Goal: Task Accomplishment & Management: Manage account settings

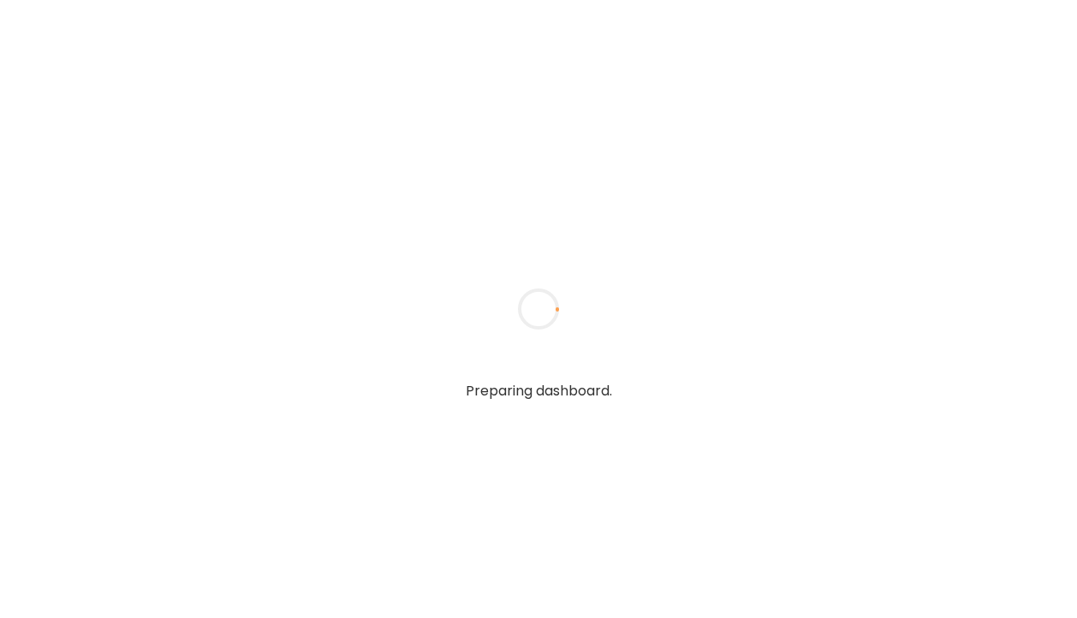
type textarea "**********"
type input "**********"
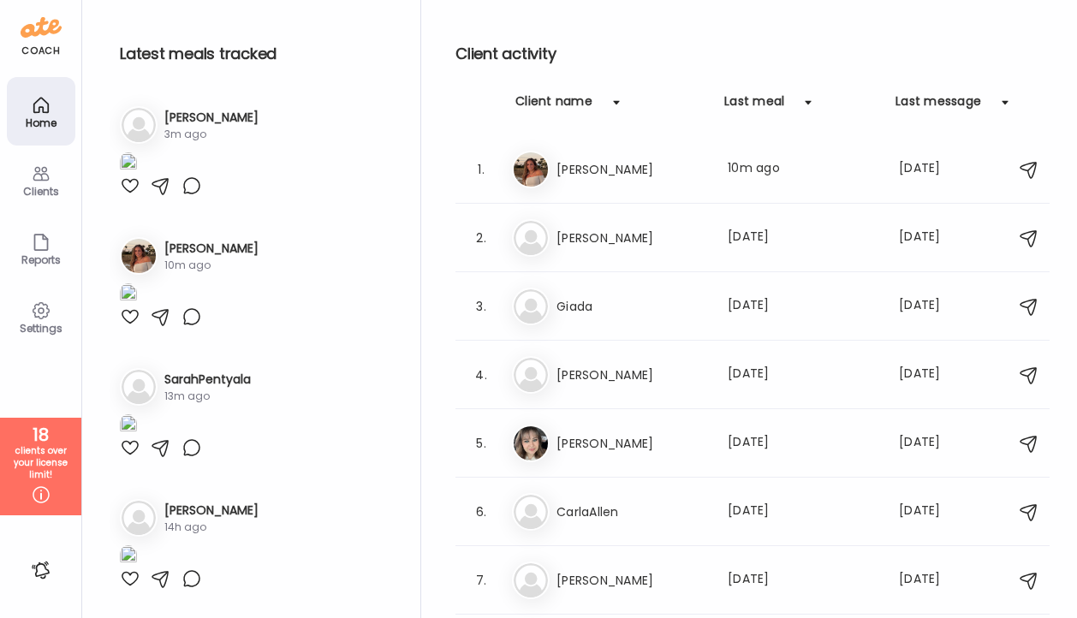
type input "**********"
click at [40, 180] on icon at bounding box center [41, 174] width 16 height 15
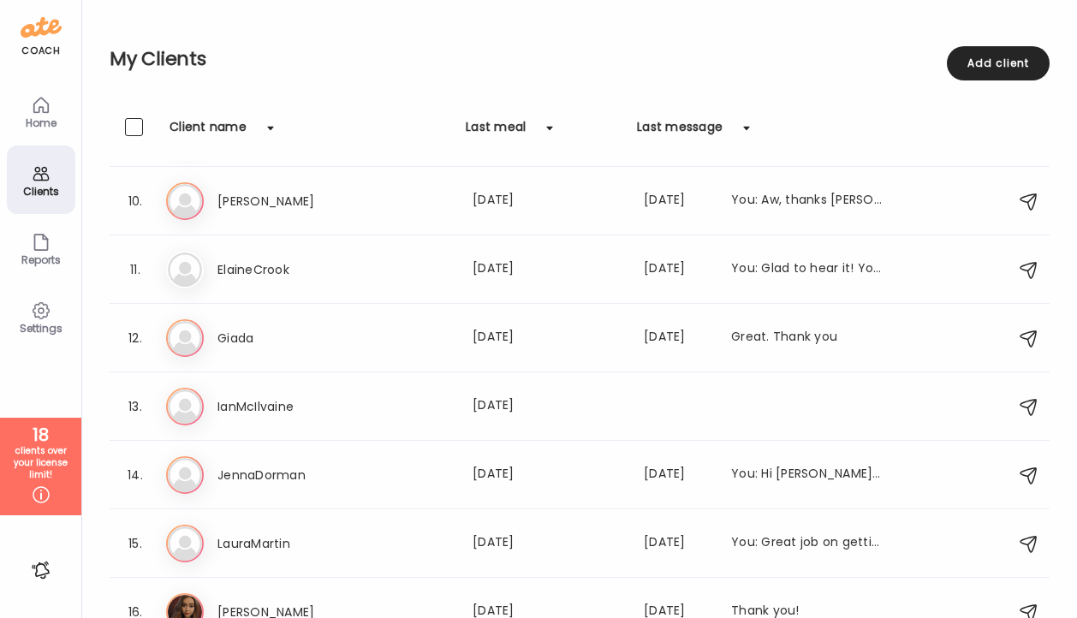
scroll to position [638, 0]
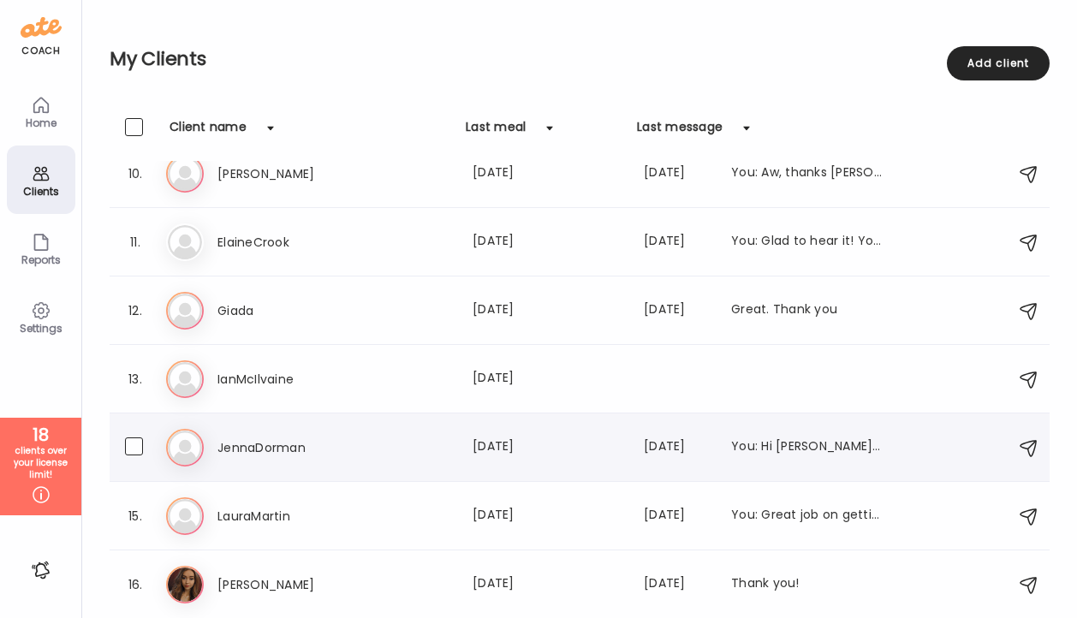
click at [252, 456] on h3 "JennaDorman" at bounding box center [292, 448] width 151 height 21
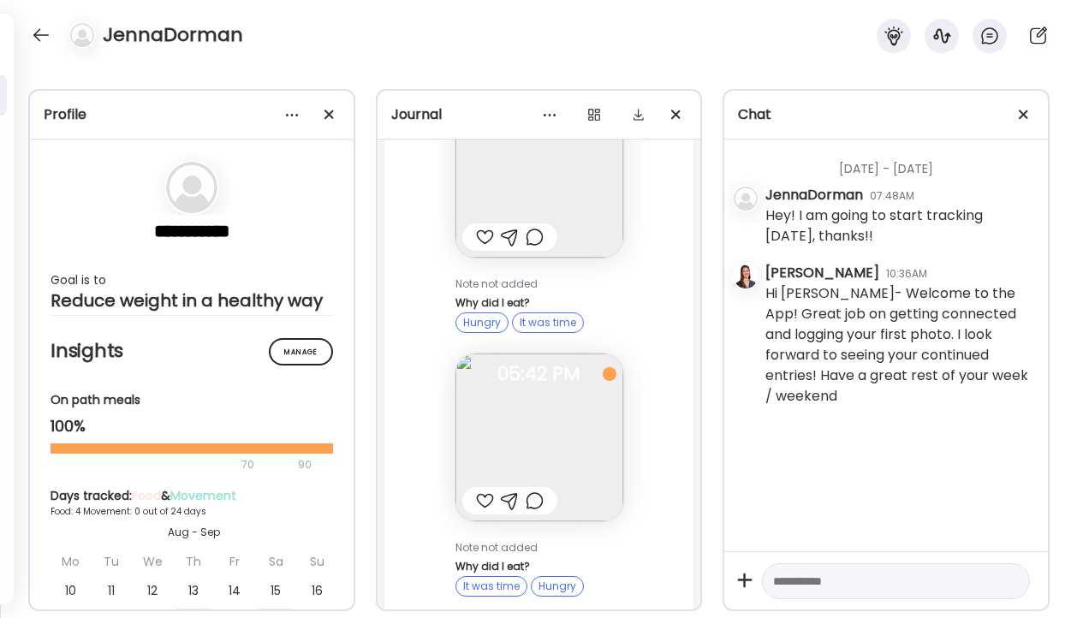
scroll to position [2342, 0]
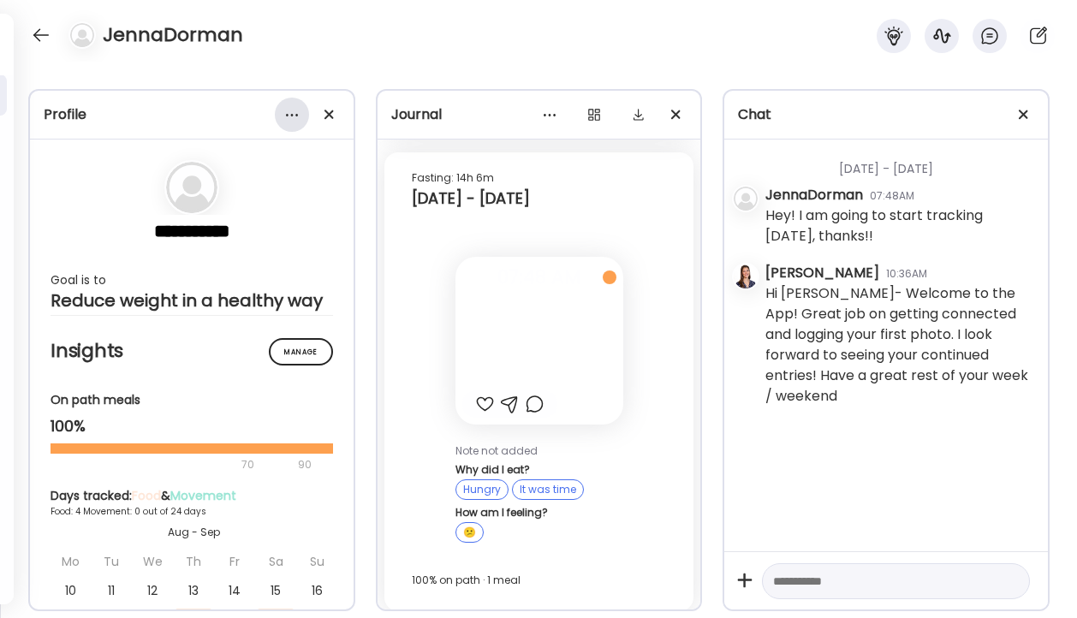
click at [277, 116] on div at bounding box center [292, 115] width 34 height 34
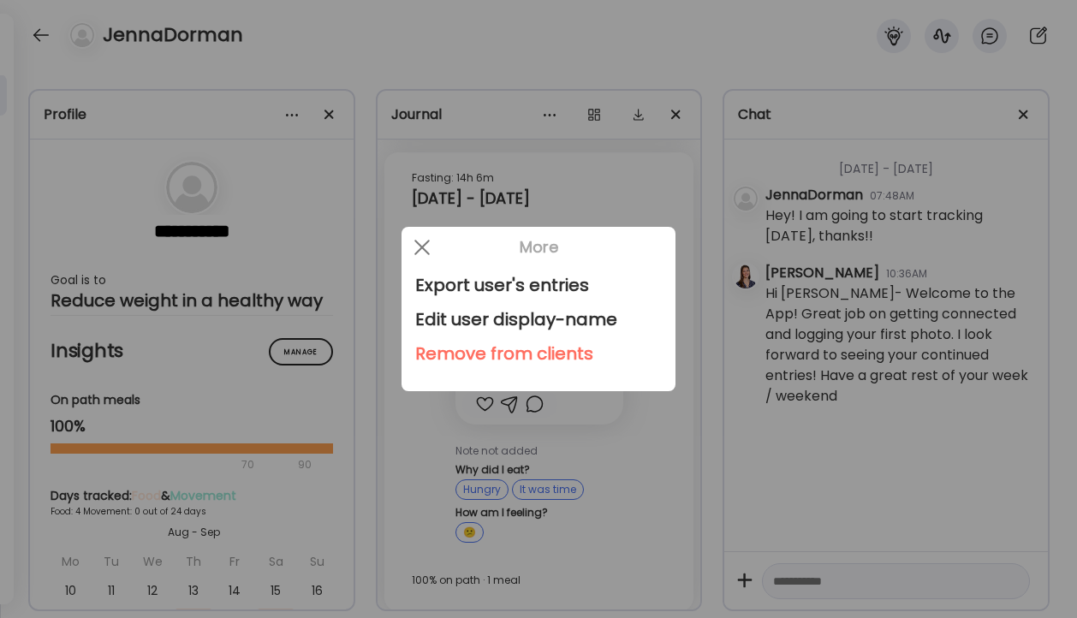
click at [493, 344] on div "Remove from clients" at bounding box center [538, 354] width 247 height 34
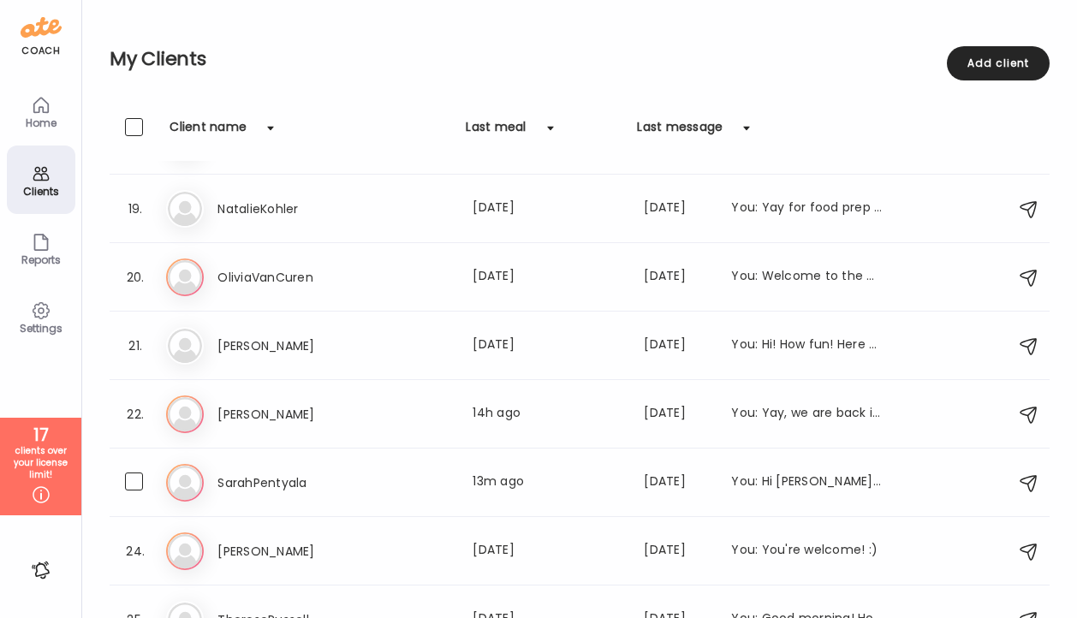
scroll to position [1390, 0]
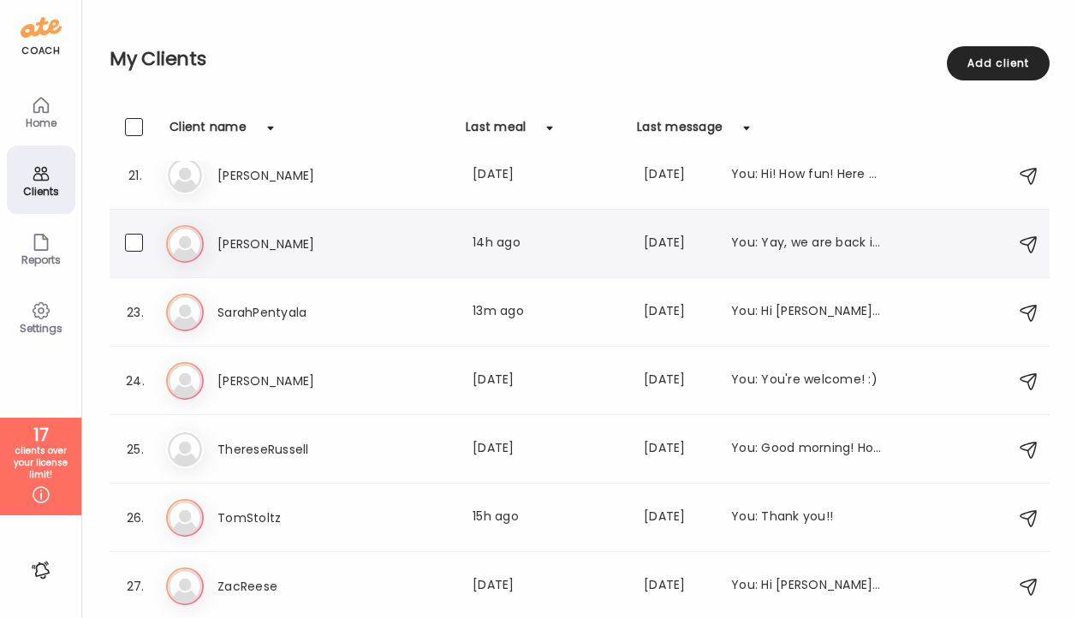
click at [274, 253] on h3 "[PERSON_NAME]" at bounding box center [292, 244] width 151 height 21
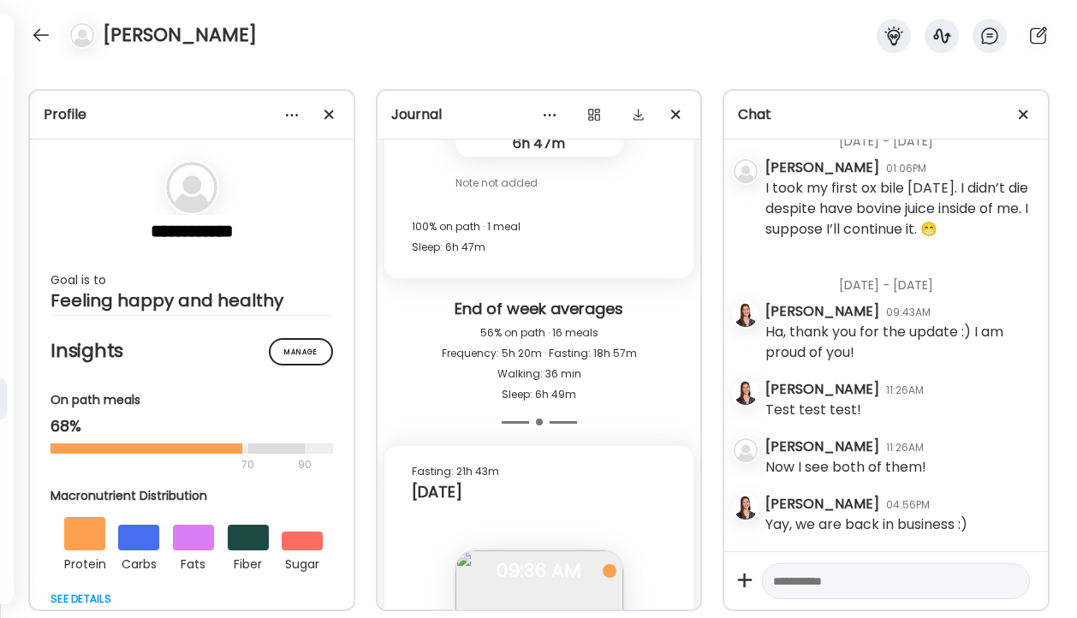
scroll to position [34692, 0]
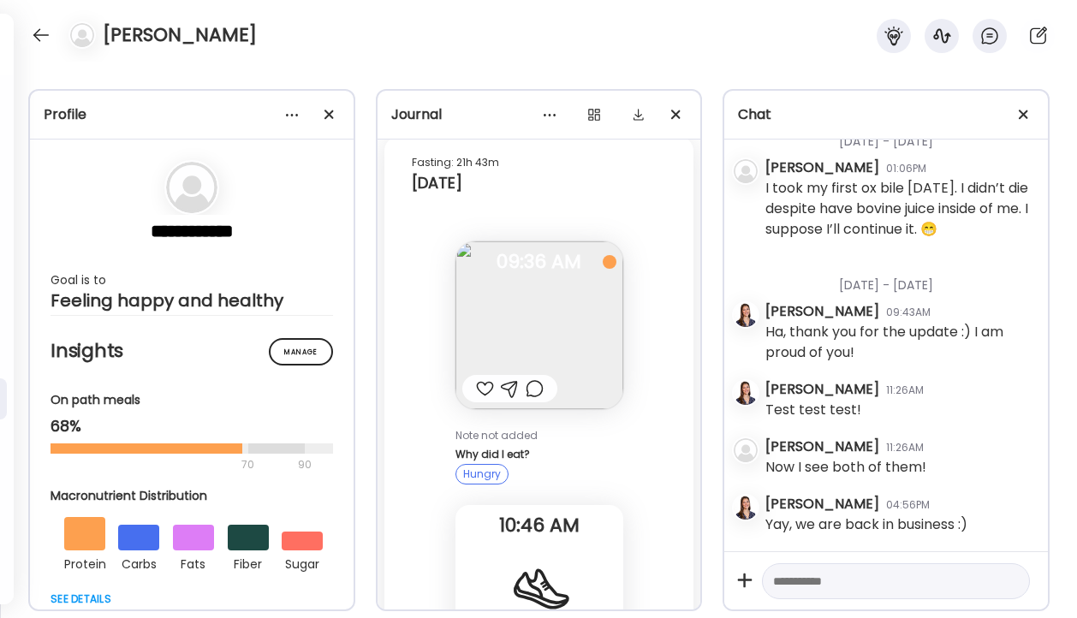
click at [535, 270] on img at bounding box center [540, 325] width 168 height 168
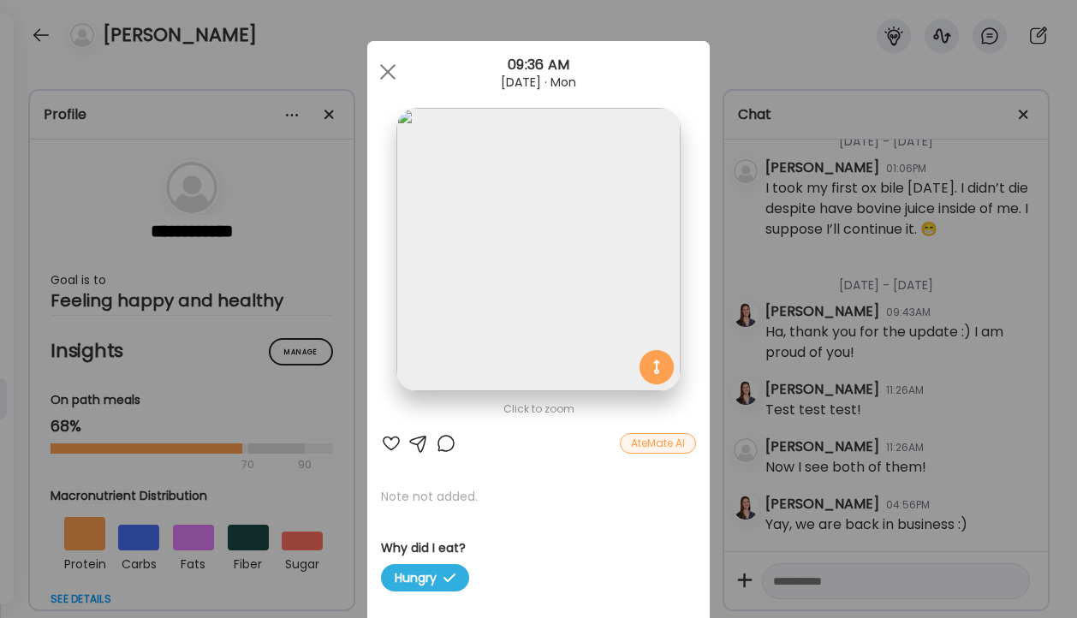
click at [773, 374] on div "Ate Coach Dashboard Wahoo! It’s official Take a moment to set up your Coach Pro…" at bounding box center [538, 309] width 1077 height 618
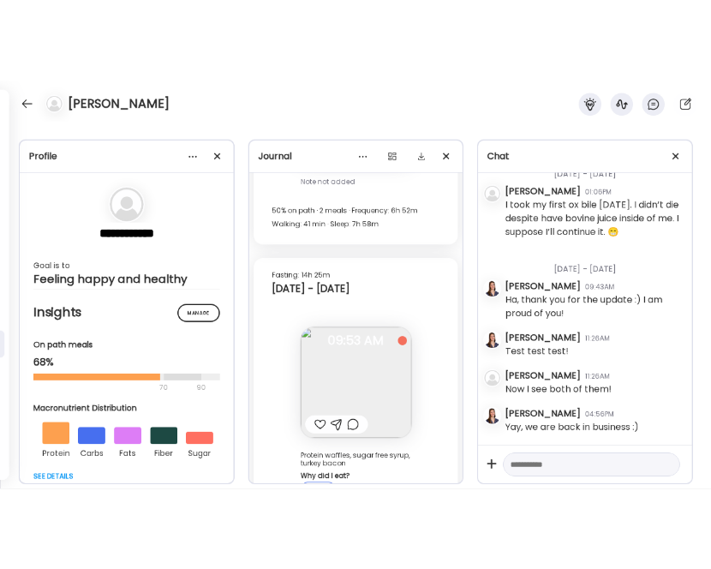
scroll to position [31876, 0]
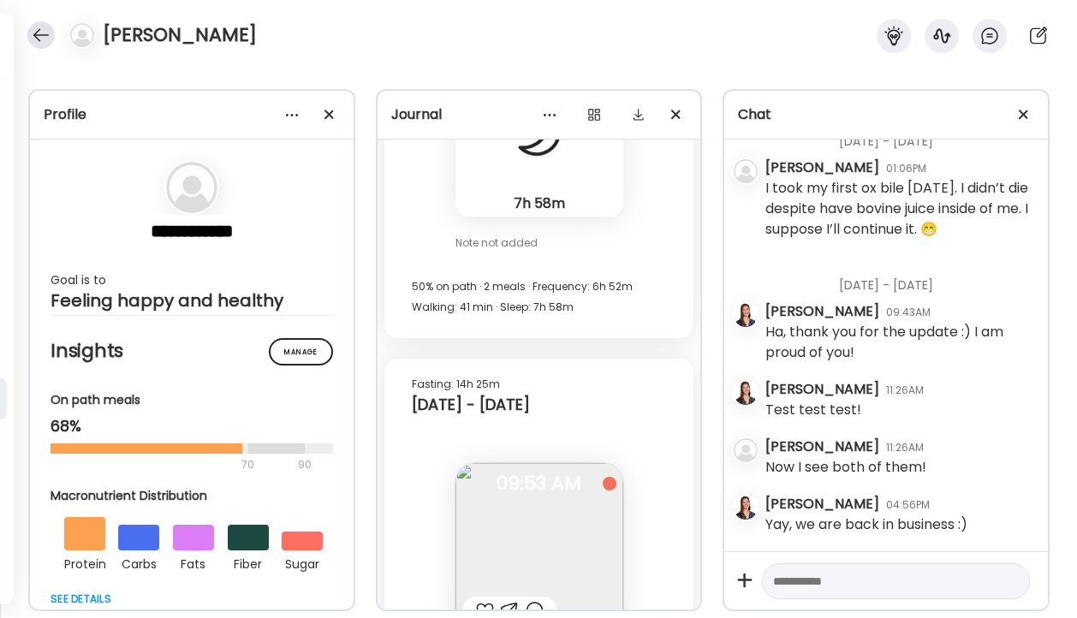
click at [38, 31] on div at bounding box center [40, 34] width 27 height 27
